Goal: Task Accomplishment & Management: Use online tool/utility

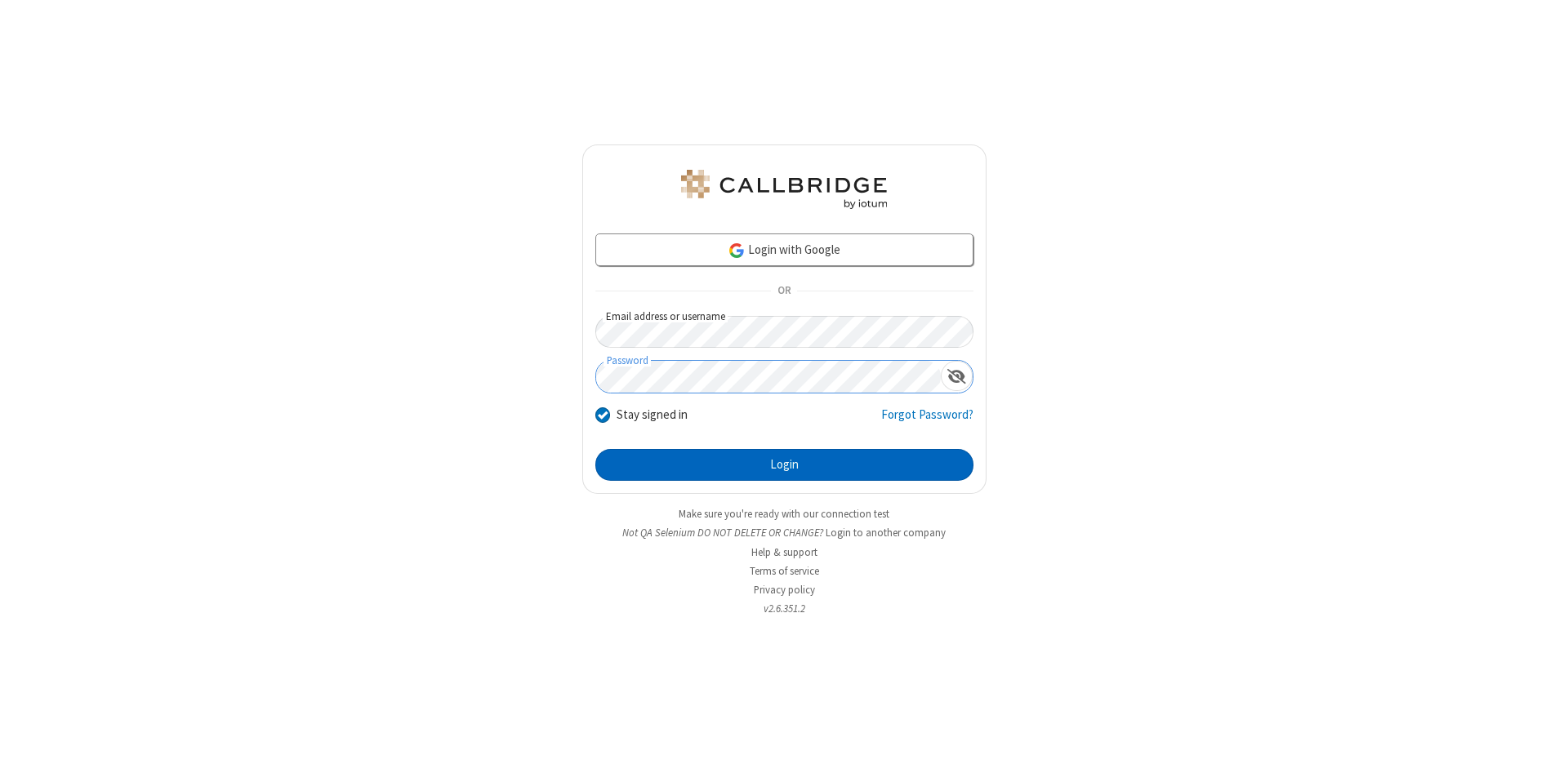
click at [784, 465] on button "Login" at bounding box center [784, 465] width 378 height 32
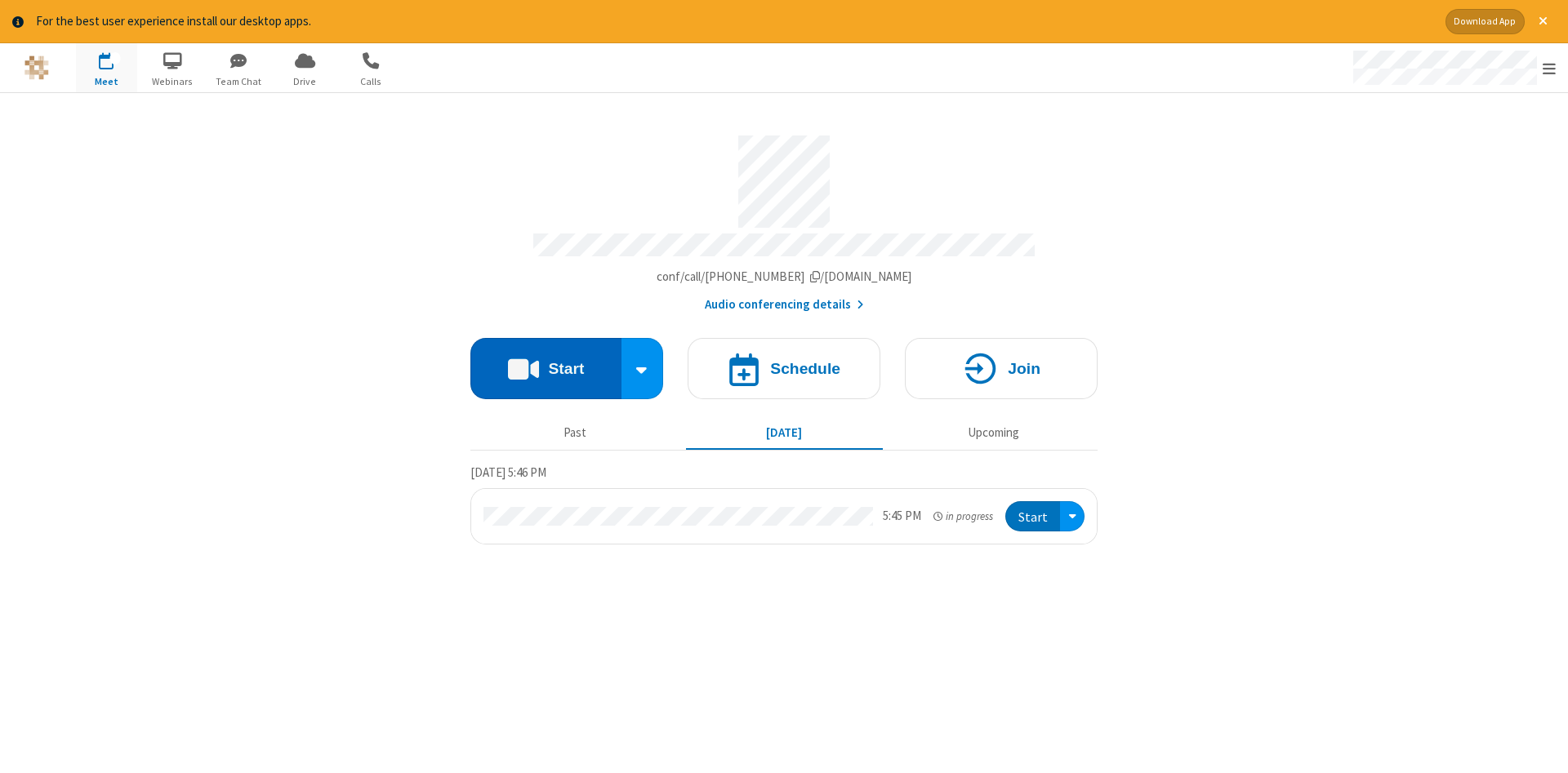
click at [546, 363] on button "Start" at bounding box center [546, 369] width 151 height 61
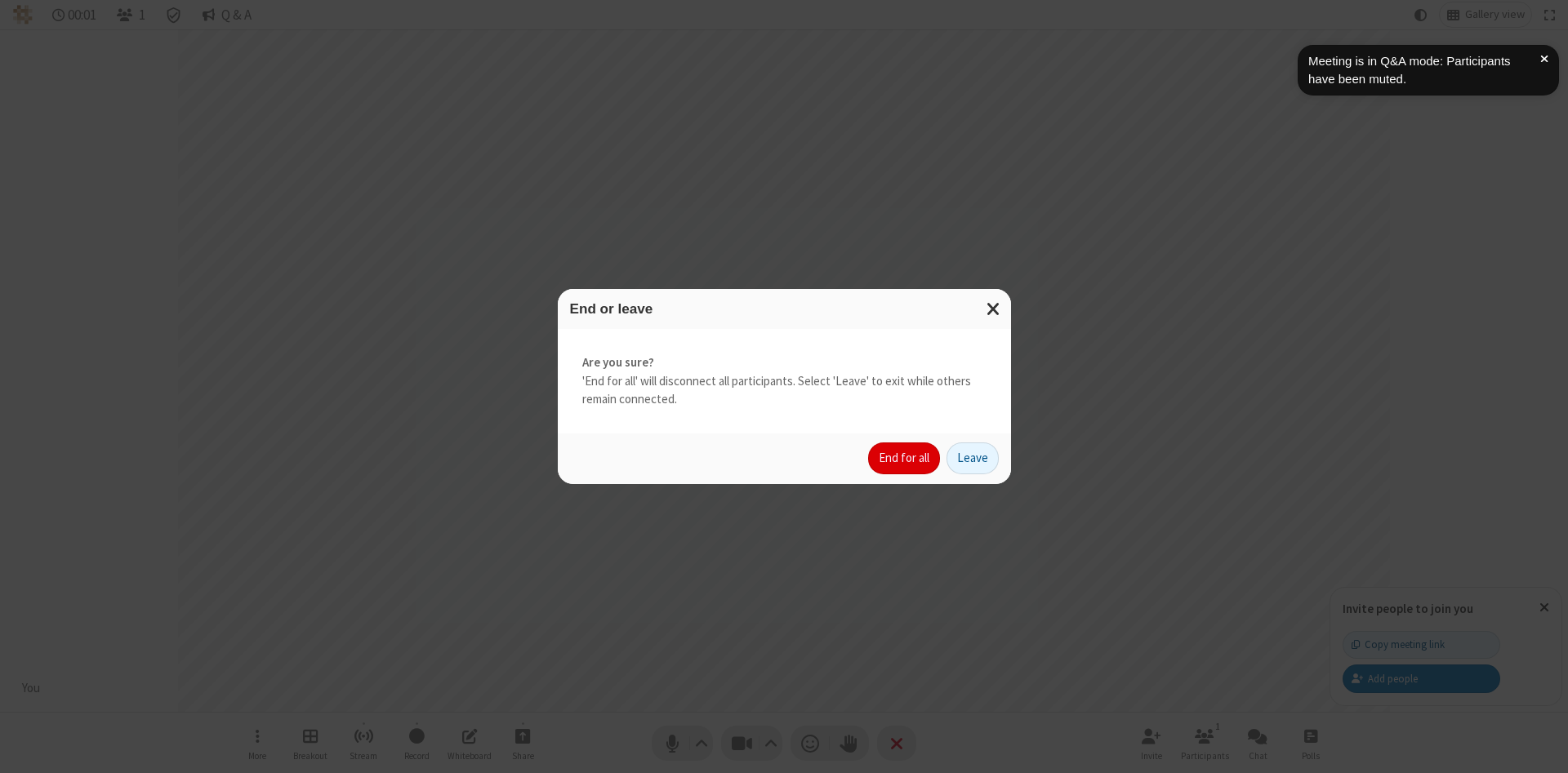
click at [904, 458] on button "End for all" at bounding box center [904, 458] width 72 height 32
